Goal: Check status: Check status

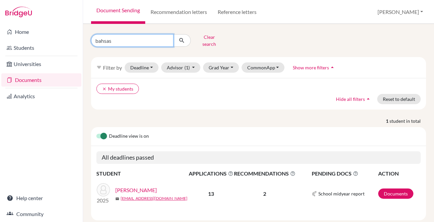
click at [122, 39] on input "bahsas" at bounding box center [132, 40] width 82 height 13
type input "anez"
click button "submit" at bounding box center [182, 40] width 18 height 13
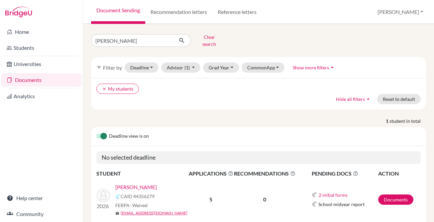
click at [123, 183] on link "[PERSON_NAME]" at bounding box center [136, 187] width 42 height 8
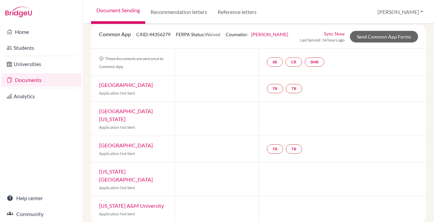
scroll to position [33, 0]
click at [215, 34] on span "Waived" at bounding box center [212, 34] width 15 height 6
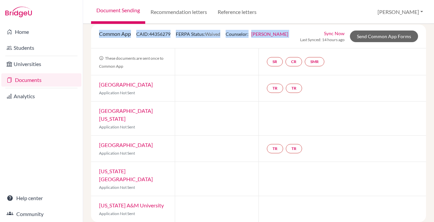
click at [215, 34] on span "Waived" at bounding box center [212, 34] width 15 height 6
click at [176, 33] on div "Common App CAID: 44356279 FERPA Status: Waived Counselor: [PERSON_NAME] First N…" at bounding box center [193, 36] width 199 height 13
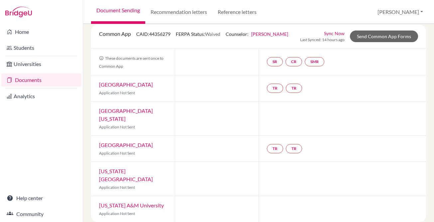
click at [163, 33] on span "CAID: 44356279" at bounding box center [153, 34] width 34 height 6
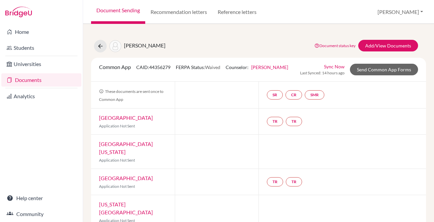
click at [185, 67] on span "FERPA Status: Waived" at bounding box center [198, 67] width 45 height 6
click at [162, 68] on span "CAID: 44356279" at bounding box center [153, 67] width 34 height 6
click at [116, 64] on span "Common App" at bounding box center [115, 67] width 32 height 6
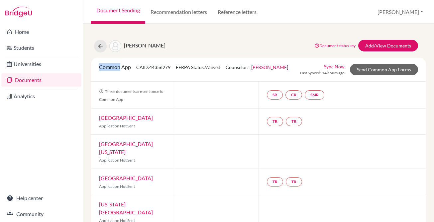
click at [116, 64] on span "Common App" at bounding box center [115, 67] width 32 height 6
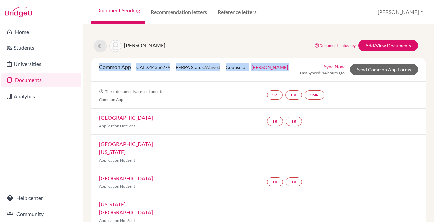
click at [116, 64] on span "Common App" at bounding box center [115, 67] width 32 height 6
